Goal: Task Accomplishment & Management: Manage account settings

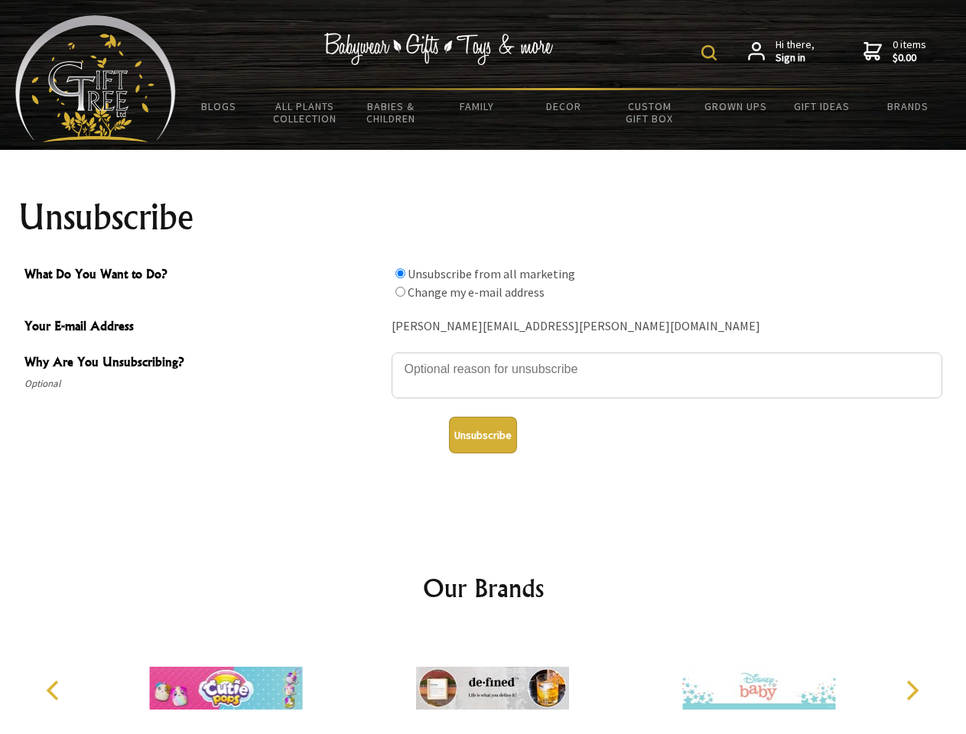
click at [711, 53] on img at bounding box center [708, 52] width 15 height 15
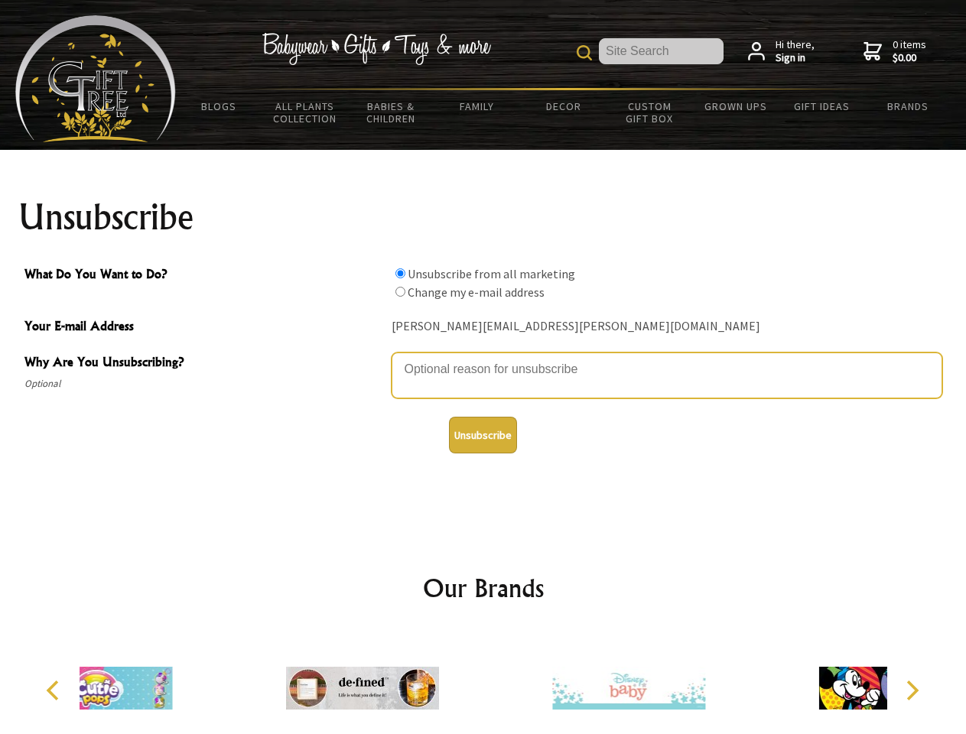
click at [483, 358] on textarea "Why Are You Unsubscribing?" at bounding box center [666, 375] width 551 height 46
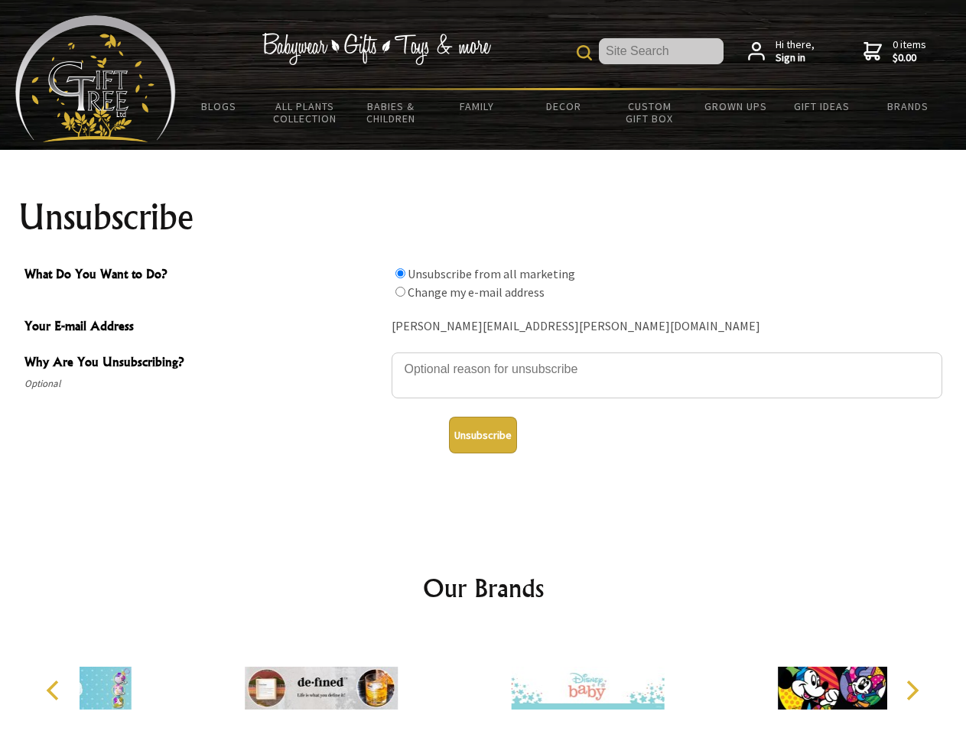
click at [400, 273] on input "What Do You Want to Do?" at bounding box center [400, 273] width 10 height 10
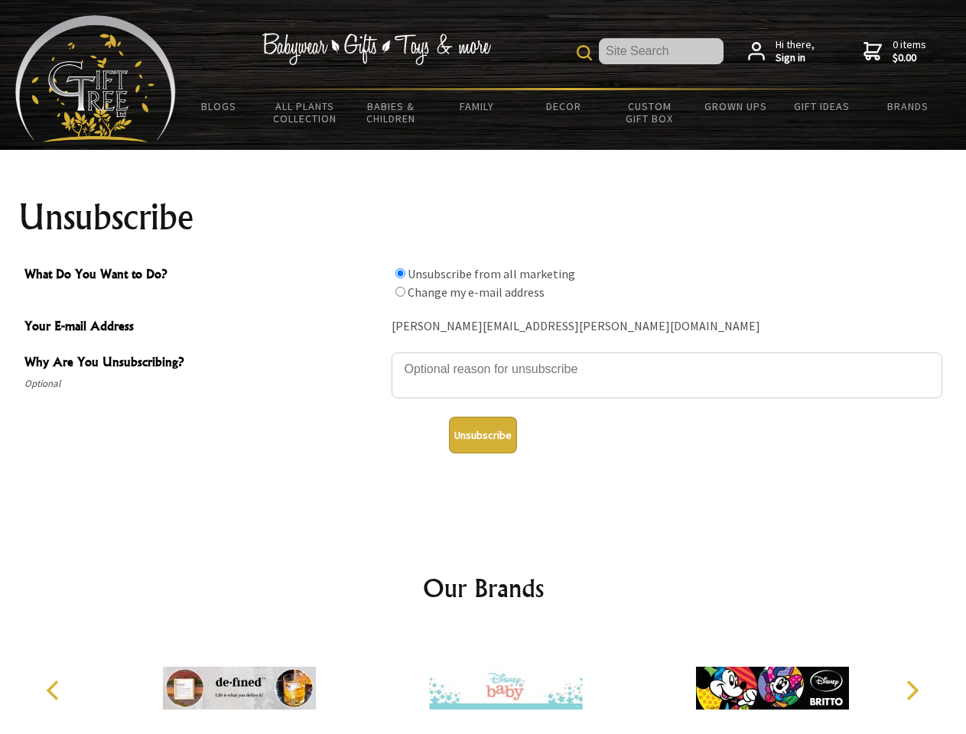
click at [400, 291] on input "What Do You Want to Do?" at bounding box center [400, 292] width 10 height 10
radio input "true"
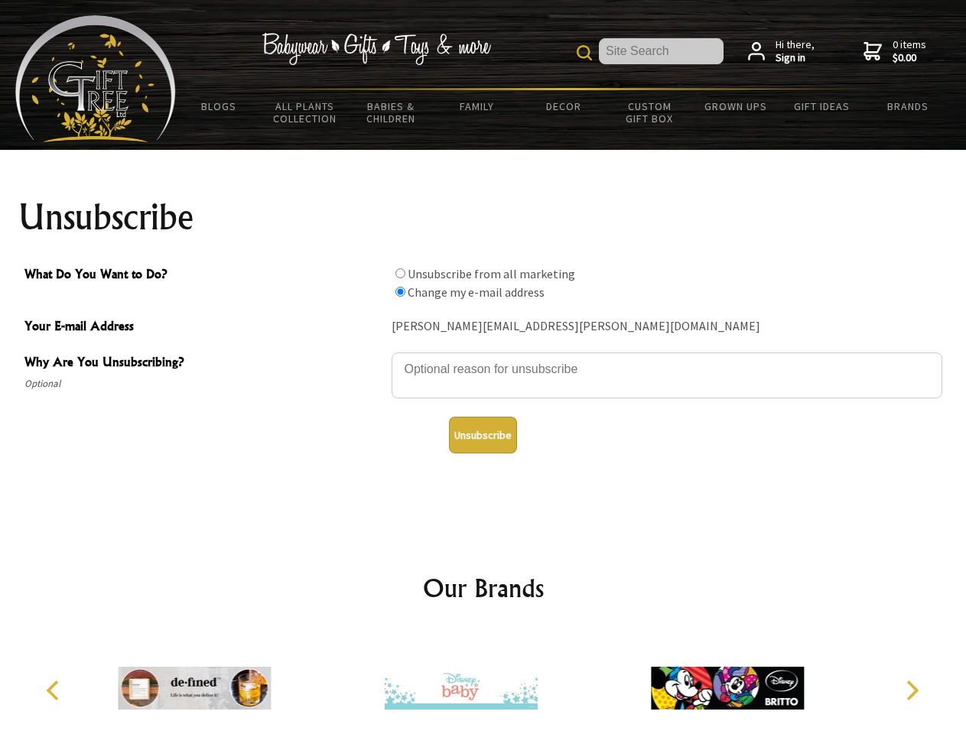
click at [482, 435] on button "Unsubscribe" at bounding box center [483, 435] width 68 height 37
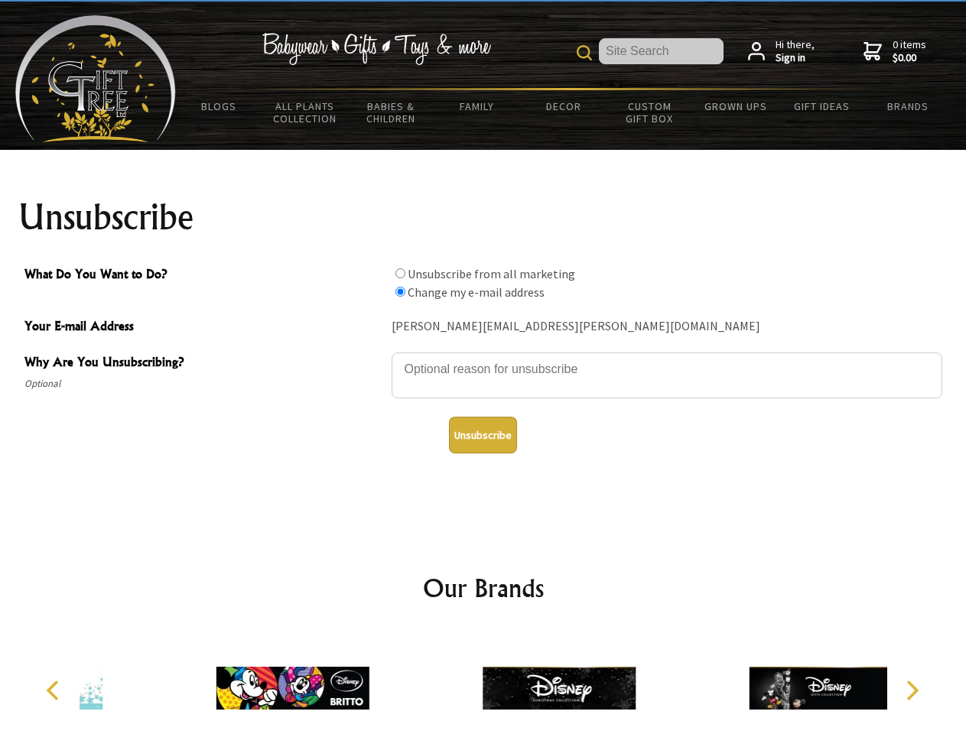
click at [55, 690] on icon "Previous" at bounding box center [54, 691] width 20 height 20
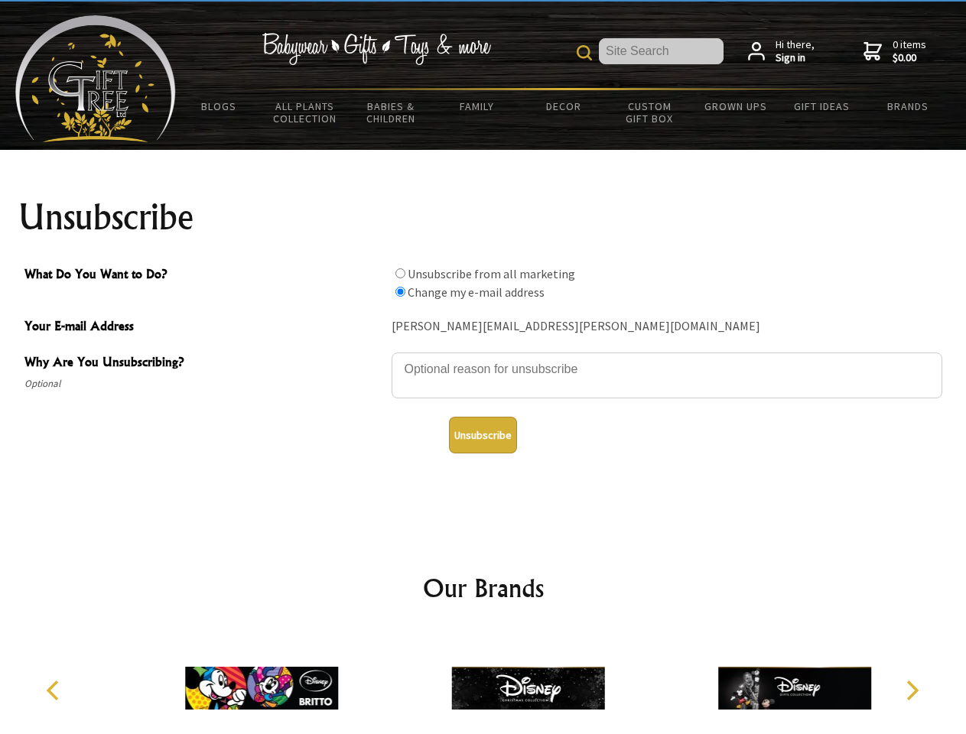
click at [911, 690] on icon "Next" at bounding box center [911, 691] width 20 height 20
